Goal: Register for event/course

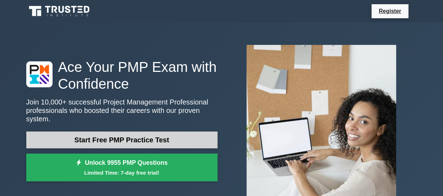
click at [142, 133] on link "Start Free PMP Practice Test" at bounding box center [121, 139] width 191 height 17
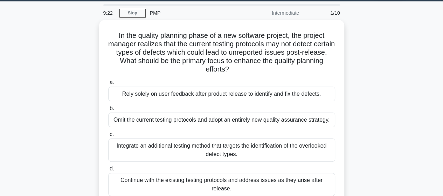
scroll to position [29, 0]
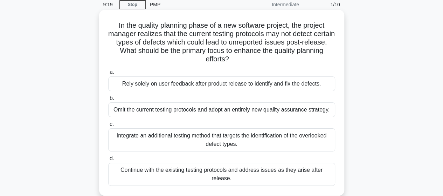
click at [255, 142] on div "Integrate an additional testing method that targets the identification of the o…" at bounding box center [221, 139] width 227 height 23
click at [108, 127] on input "c. Integrate an additional testing method that targets the identification of th…" at bounding box center [108, 124] width 0 height 5
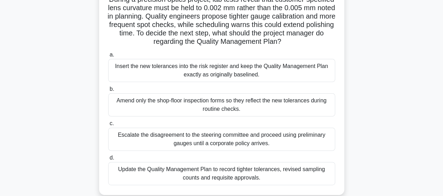
scroll to position [59, 0]
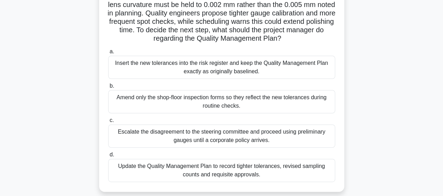
click at [233, 177] on div "Update the Quality Management Plan to record tighter tolerances, revised sampli…" at bounding box center [221, 170] width 227 height 23
click at [108, 157] on input "d. Update the Quality Management Plan to record tighter tolerances, revised sam…" at bounding box center [108, 154] width 0 height 5
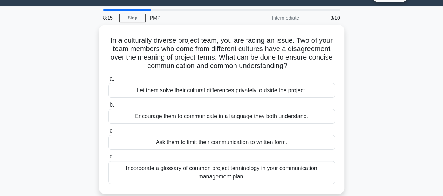
scroll to position [15, 0]
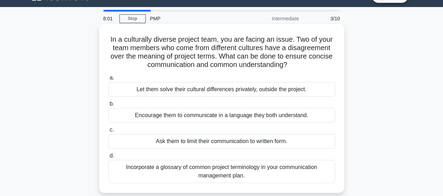
click at [276, 166] on div "Incorporate a glossary of common project terminology in your communication mana…" at bounding box center [221, 171] width 227 height 23
click at [108, 158] on input "d. Incorporate a glossary of common project terminology in your communication m…" at bounding box center [108, 156] width 0 height 5
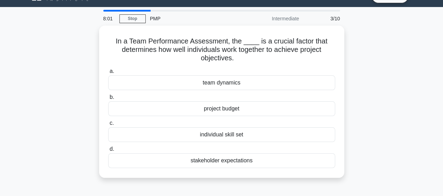
scroll to position [0, 0]
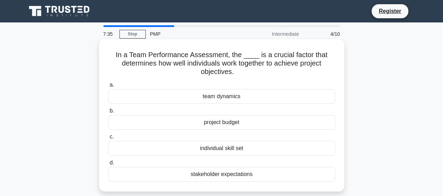
click at [274, 99] on div "team dynamics" at bounding box center [221, 96] width 227 height 15
click at [108, 87] on input "a. team dynamics" at bounding box center [108, 85] width 0 height 5
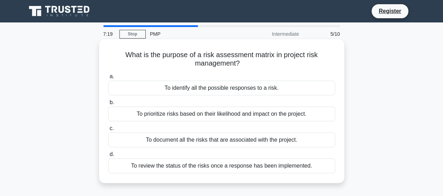
click at [245, 145] on div "To document all the risks that are associated with the project." at bounding box center [221, 139] width 227 height 15
click at [108, 131] on input "c. To document all the risks that are associated with the project." at bounding box center [108, 128] width 0 height 5
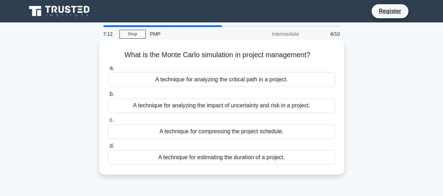
click at [245, 135] on div "A technique for compressing the project schedule." at bounding box center [221, 131] width 227 height 15
click at [108, 122] on input "c. A technique for compressing the project schedule." at bounding box center [108, 120] width 0 height 5
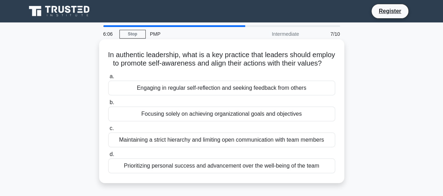
click at [243, 95] on div "Engaging in regular self-reflection and seeking feedback from others" at bounding box center [221, 88] width 227 height 15
click at [108, 79] on input "a. Engaging in regular self-reflection and seeking feedback from others" at bounding box center [108, 76] width 0 height 5
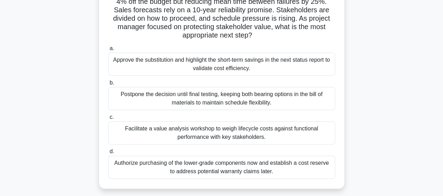
scroll to position [73, 0]
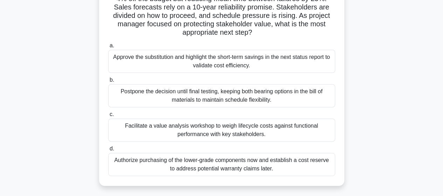
click at [214, 125] on div "Facilitate a value analysis workshop to weigh lifecycle costs against functiona…" at bounding box center [221, 129] width 227 height 23
click at [108, 117] on input "c. Facilitate a value analysis workshop to weigh lifecycle costs against functi…" at bounding box center [108, 114] width 0 height 5
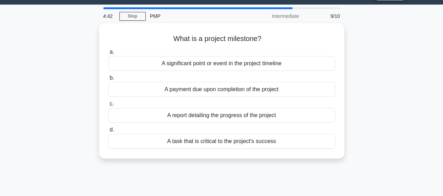
scroll to position [0, 0]
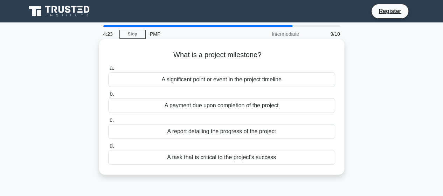
click at [247, 81] on div "A significant point or event in the project timeline" at bounding box center [221, 79] width 227 height 15
click at [108, 70] on input "a. A significant point or event in the project timeline" at bounding box center [108, 68] width 0 height 5
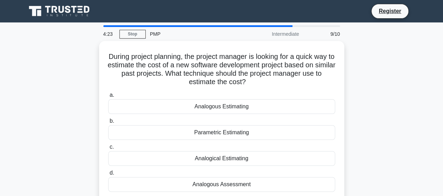
click at [247, 81] on h5 "During project planning, the project manager is looking for a quick way to esti…" at bounding box center [222, 69] width 228 height 34
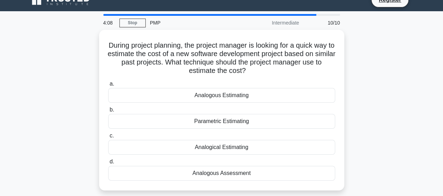
scroll to position [13, 0]
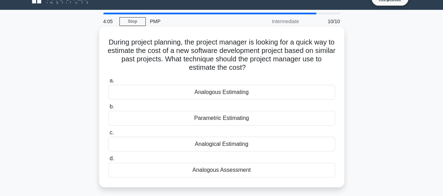
click at [247, 149] on div "Analogical Estimating" at bounding box center [221, 144] width 227 height 15
click at [108, 135] on input "c. Analogical Estimating" at bounding box center [108, 132] width 0 height 5
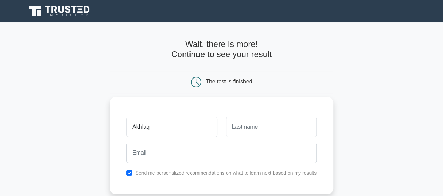
type input "Akhlaq"
click at [292, 129] on input "text" at bounding box center [271, 127] width 91 height 20
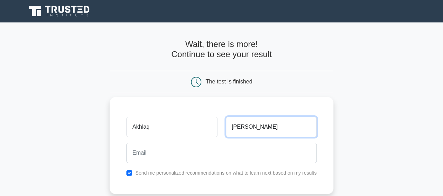
type input "[PERSON_NAME]"
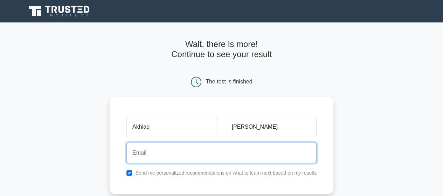
click at [250, 152] on input "email" at bounding box center [222, 153] width 190 height 20
type input "[EMAIL_ADDRESS][DOMAIN_NAME]"
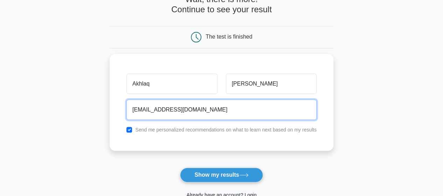
scroll to position [62, 0]
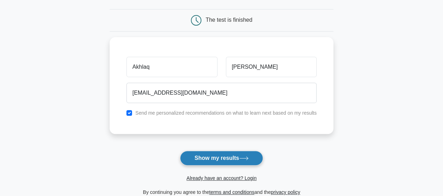
click at [219, 156] on button "Show my results" at bounding box center [221, 158] width 83 height 15
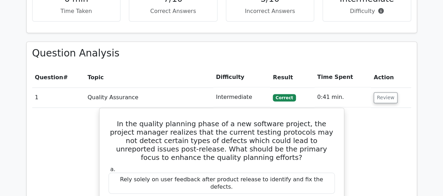
scroll to position [566, 0]
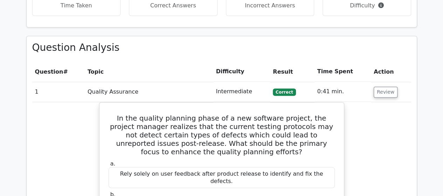
drag, startPoint x: 443, startPoint y: 86, endPoint x: 444, endPoint y: 95, distance: 8.8
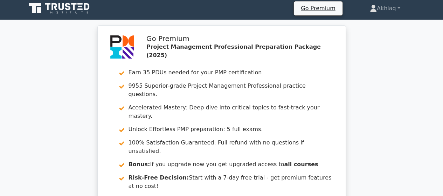
scroll to position [0, 0]
